Goal: Task Accomplishment & Management: Use online tool/utility

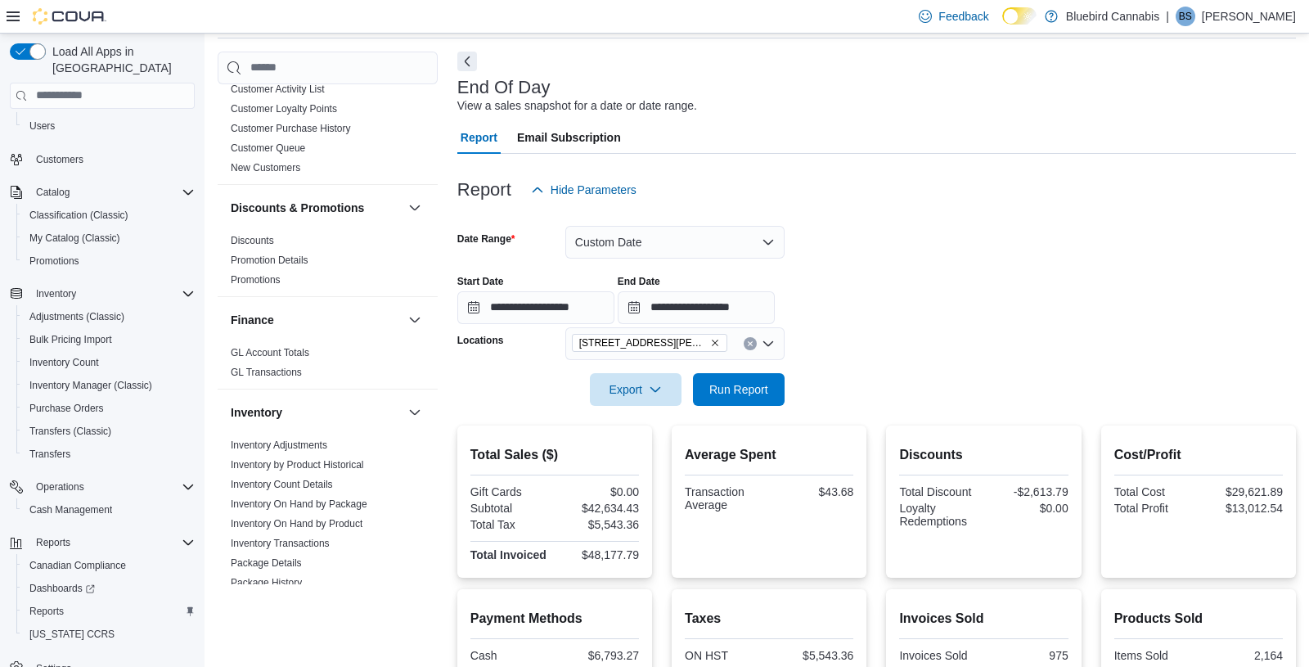
scroll to position [229, 0]
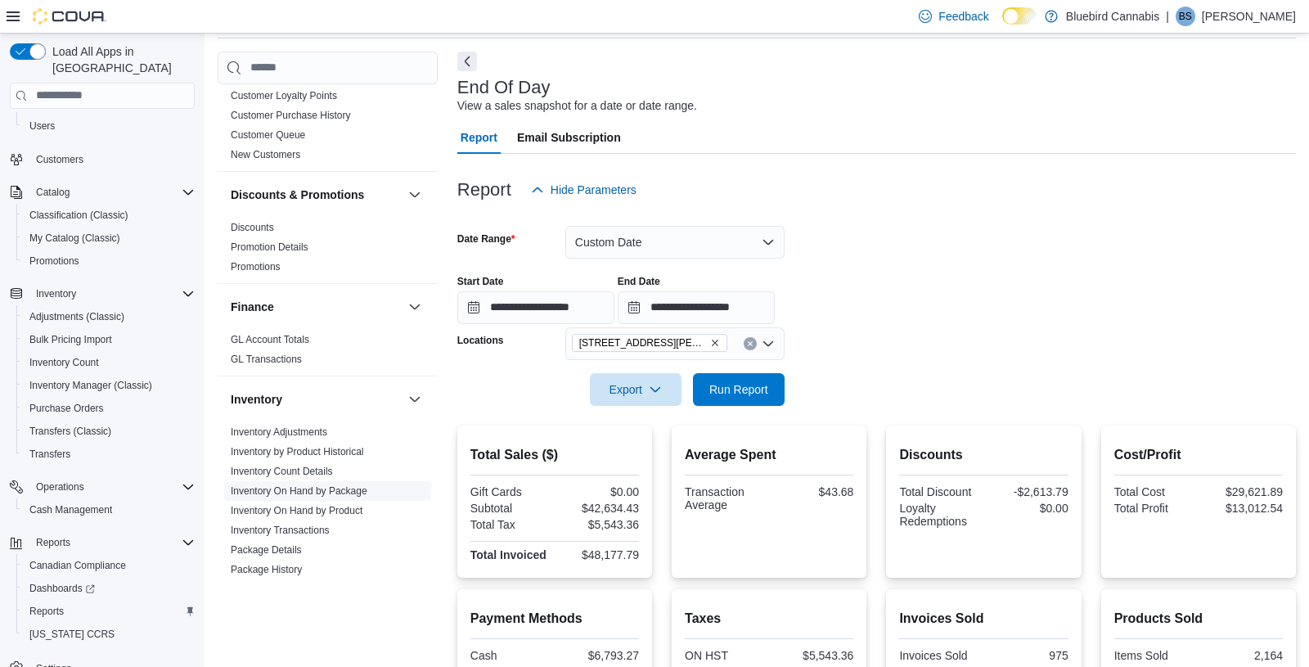
click at [297, 489] on link "Inventory On Hand by Package" at bounding box center [299, 490] width 137 height 11
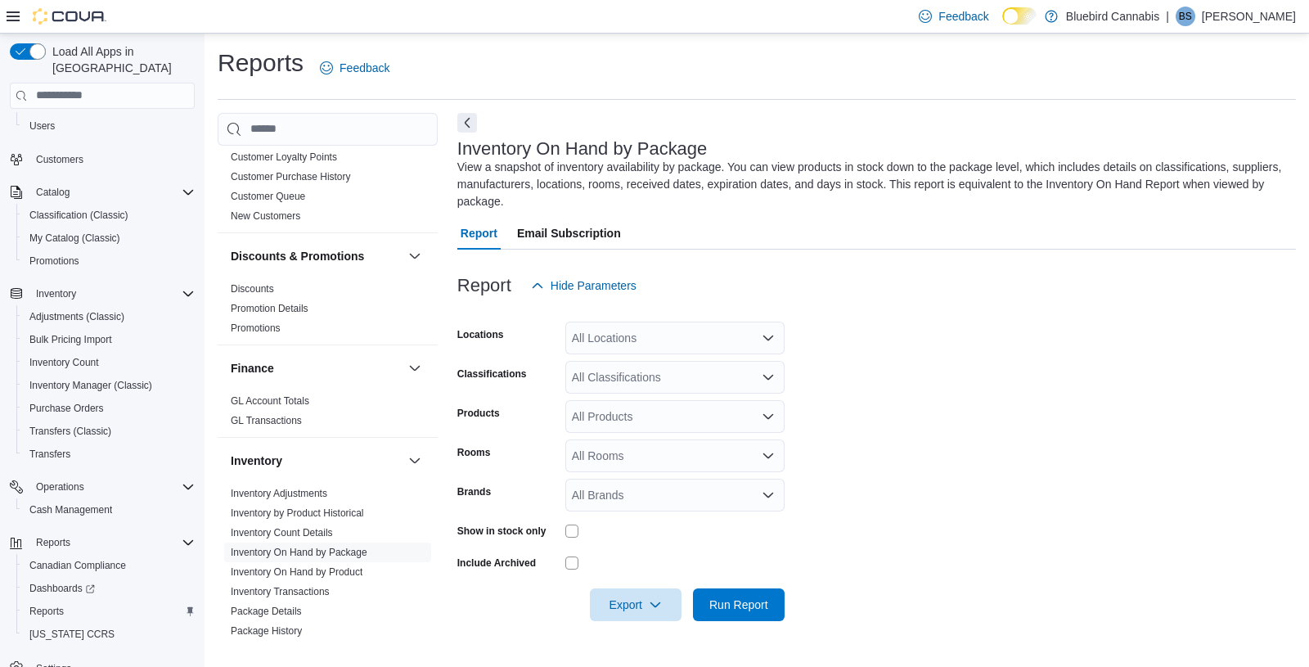
click at [638, 333] on div "All Locations" at bounding box center [674, 338] width 219 height 33
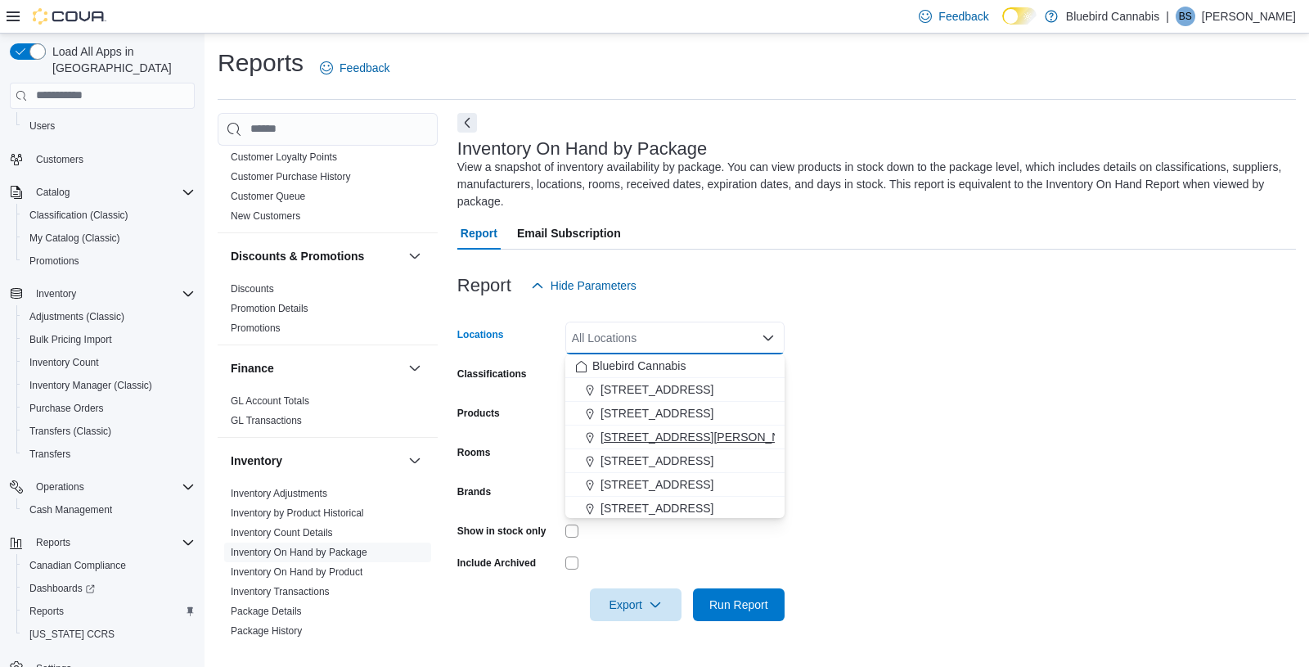
click at [727, 429] on span "[STREET_ADDRESS][PERSON_NAME]" at bounding box center [705, 437] width 208 height 16
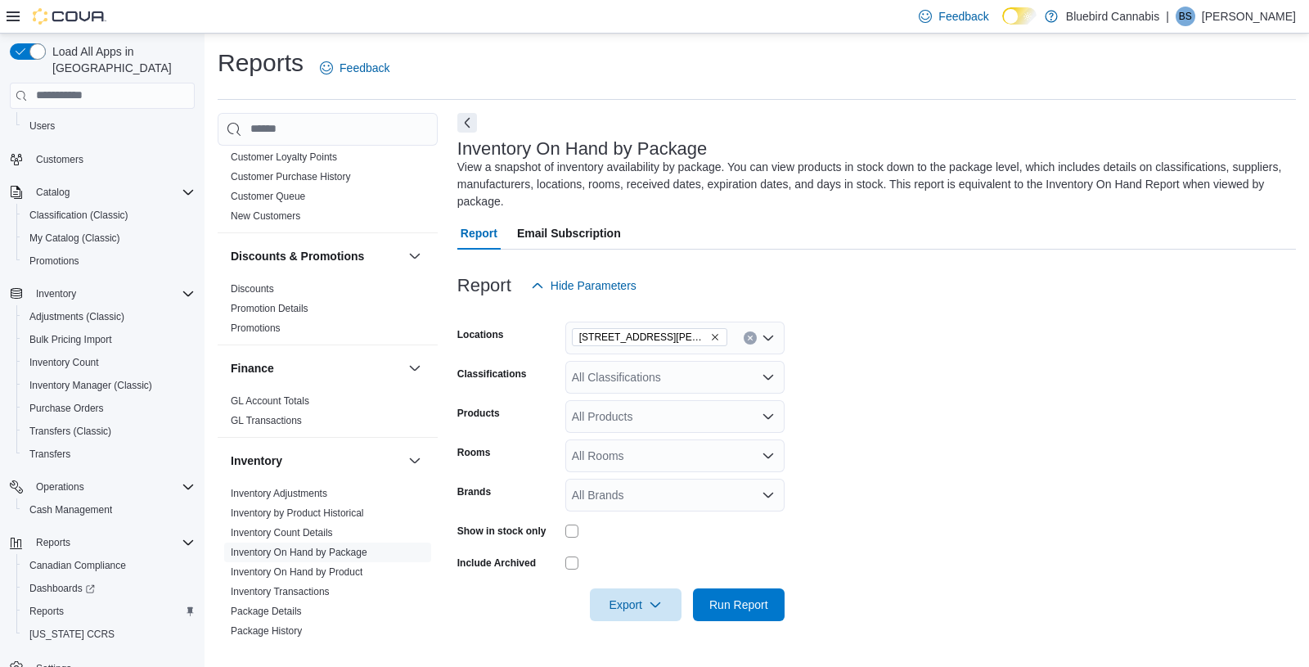
click at [934, 399] on form "Locations [STREET_ADDRESS][PERSON_NAME] Classifications All Classifications Pro…" at bounding box center [876, 461] width 839 height 319
click at [362, 568] on link "Inventory On Hand by Product" at bounding box center [297, 571] width 132 height 11
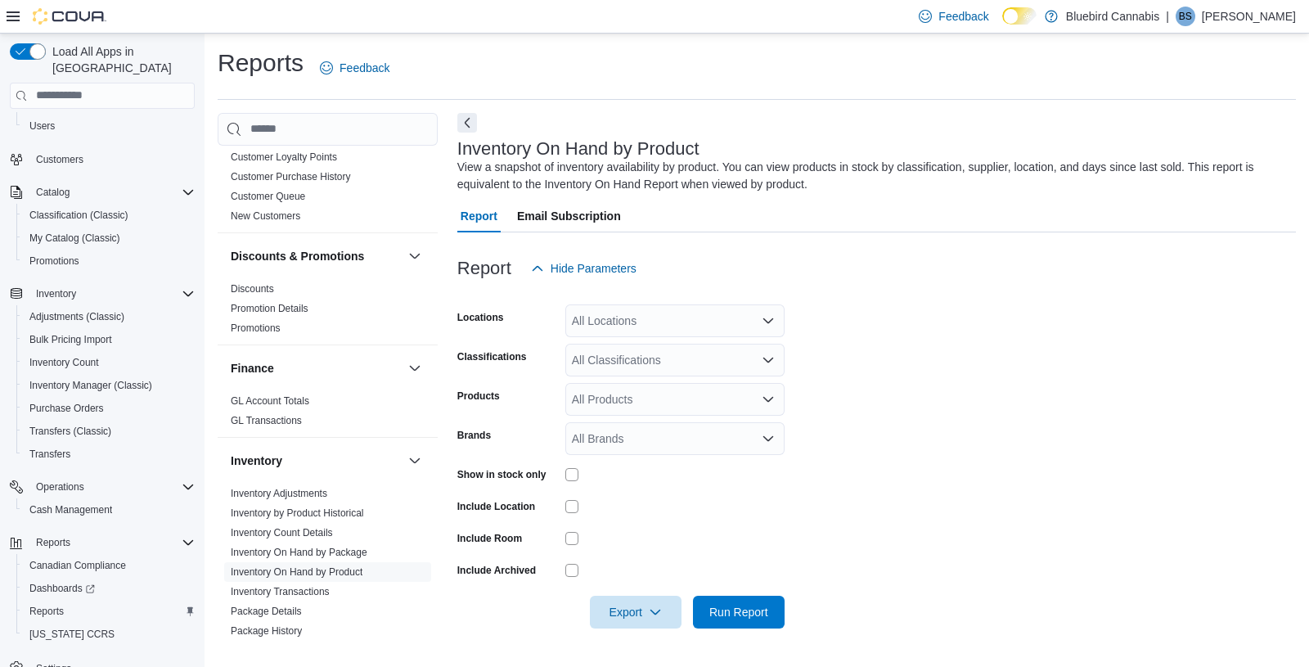
click at [678, 320] on div "All Locations" at bounding box center [674, 320] width 219 height 33
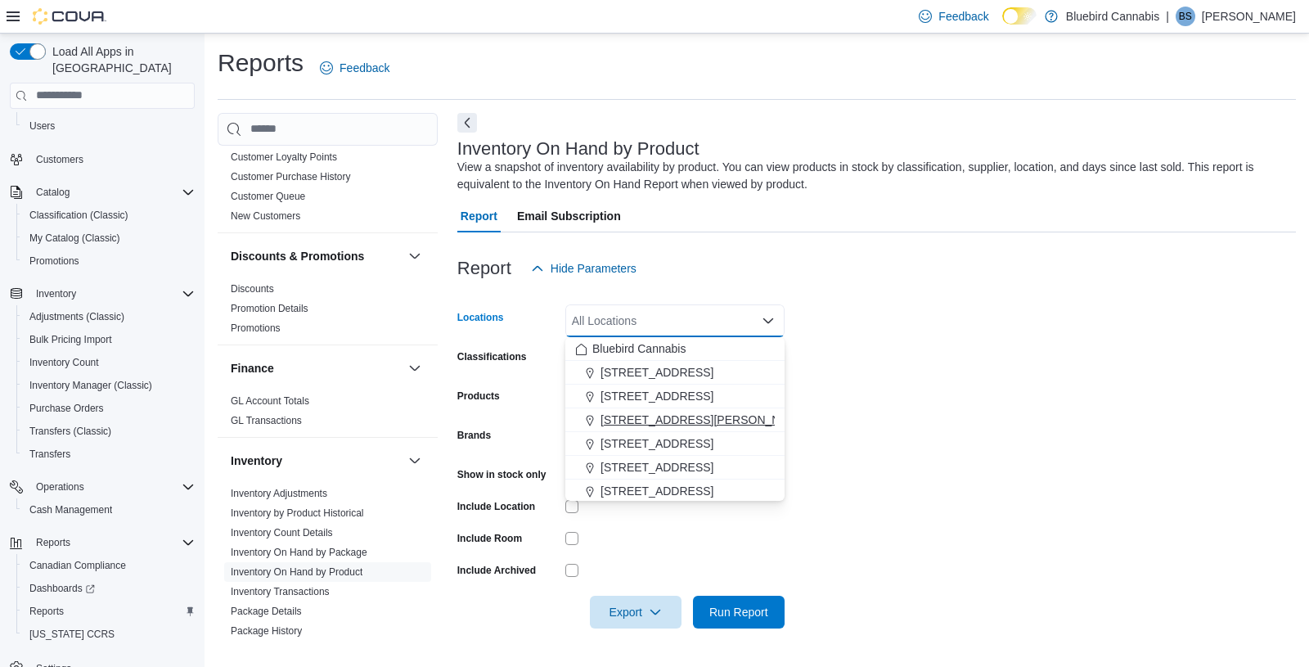
click at [698, 414] on span "[STREET_ADDRESS][PERSON_NAME]" at bounding box center [705, 420] width 208 height 16
click at [950, 366] on form "Locations [STREET_ADDRESS][PERSON_NAME] Combo box. Selected. [STREET_ADDRESS][P…" at bounding box center [876, 457] width 839 height 344
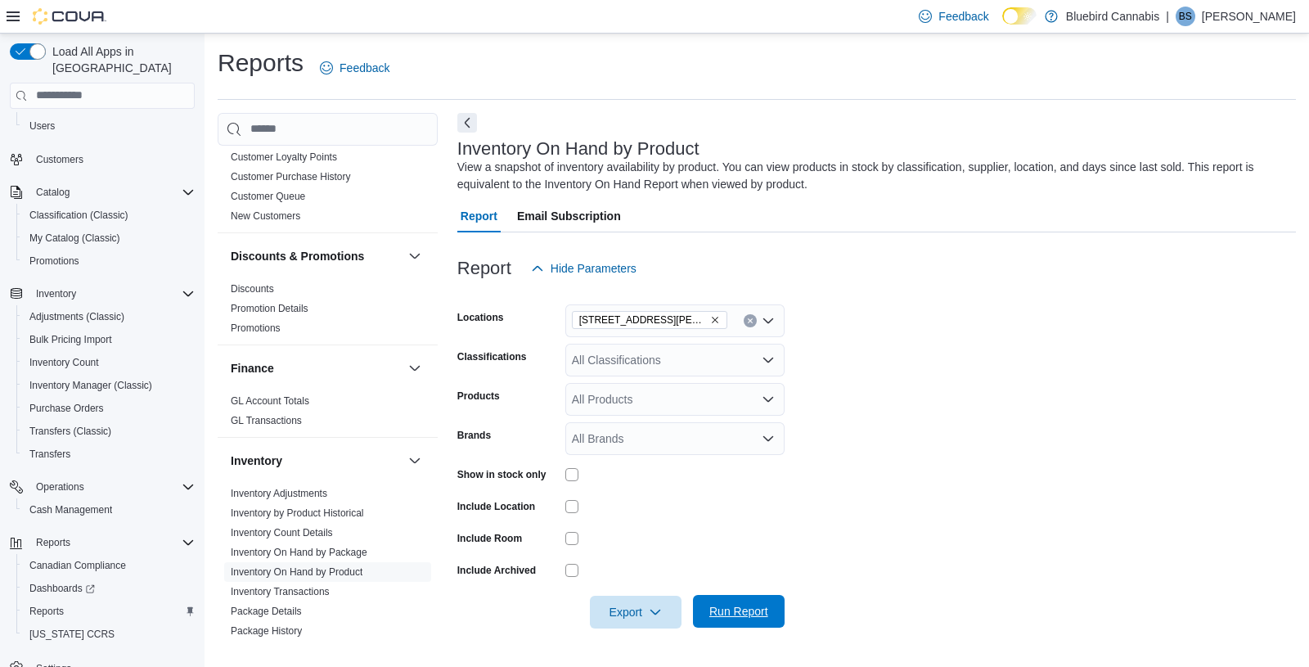
click at [725, 611] on span "Run Report" at bounding box center [738, 611] width 59 height 16
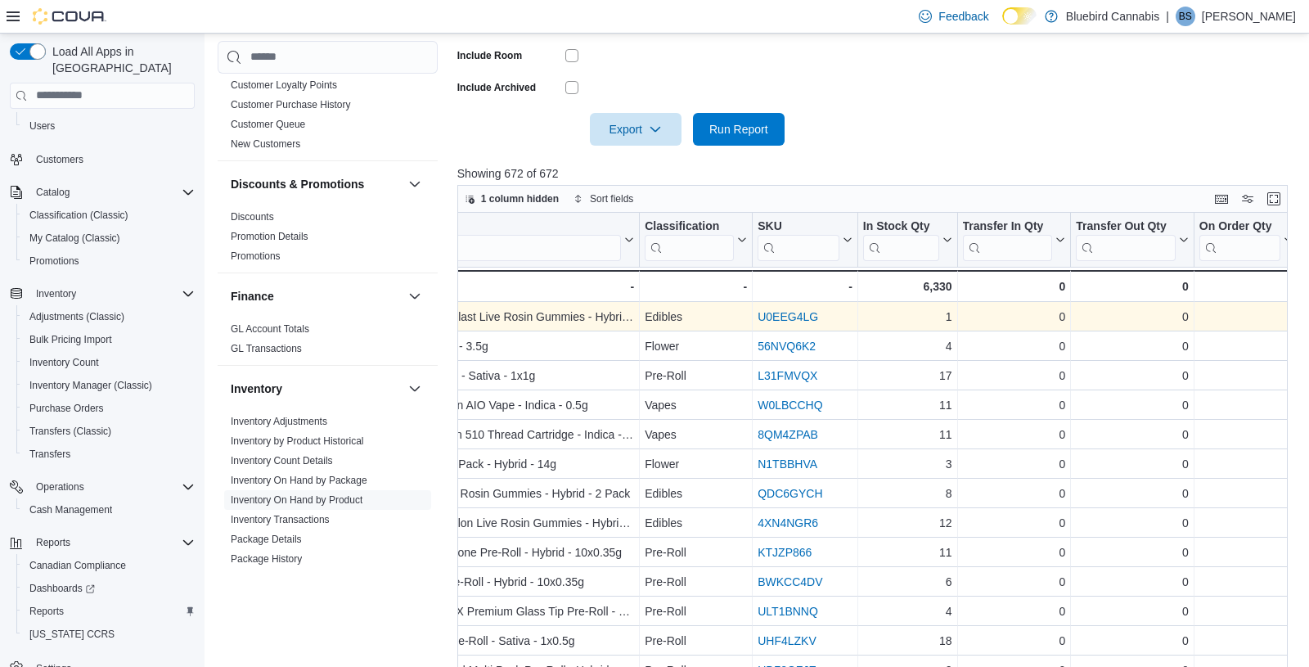
scroll to position [0, 814]
